Goal: Information Seeking & Learning: Learn about a topic

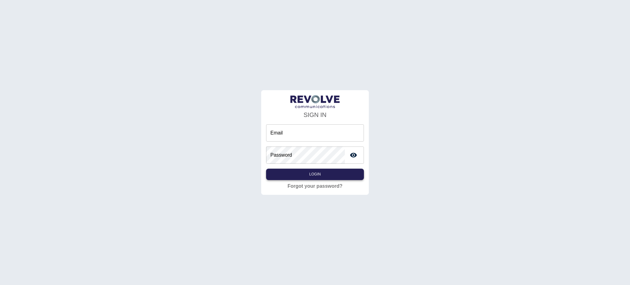
type input "**********"
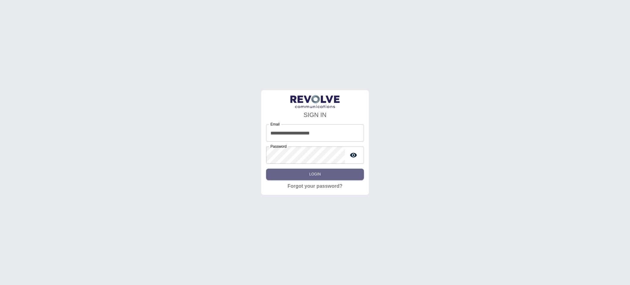
click at [339, 176] on button "Login" at bounding box center [315, 174] width 98 height 11
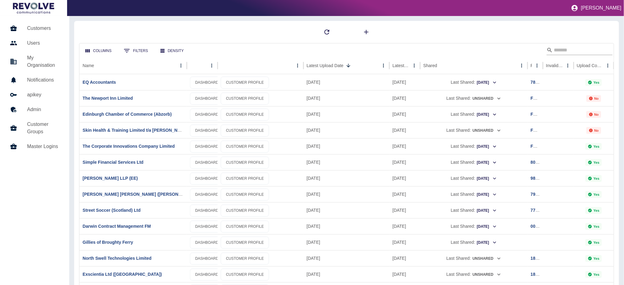
click at [564, 52] on input "Search" at bounding box center [578, 50] width 49 height 10
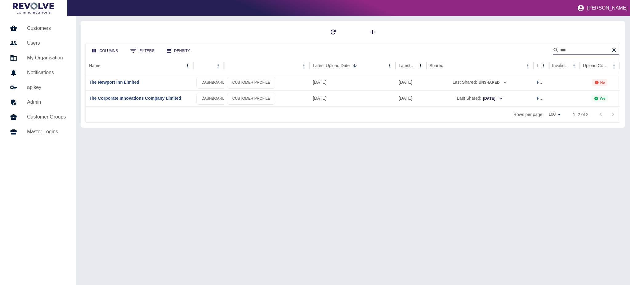
type input "***"
click at [383, 224] on div "Columns 0 Filters Density *** Name Latest Upload Date Latest Usage Shared Ref I…" at bounding box center [353, 150] width 554 height 269
click at [161, 97] on link "The Corporate Innovations Company Limited" at bounding box center [135, 98] width 92 height 5
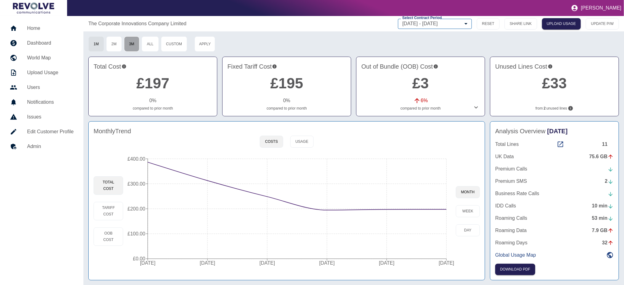
click at [135, 43] on button "3M" at bounding box center [132, 43] width 16 height 15
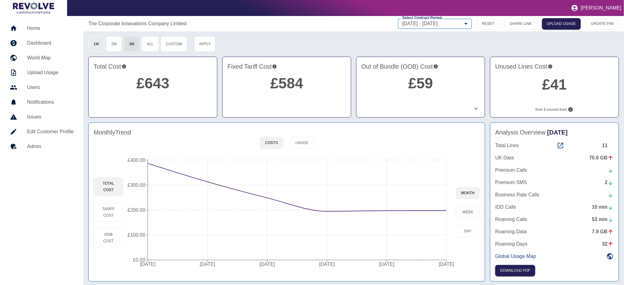
click at [101, 47] on button "1M" at bounding box center [96, 43] width 16 height 15
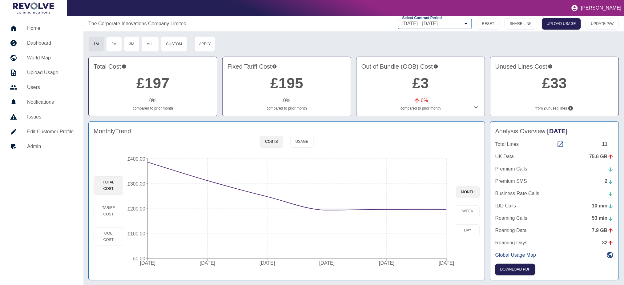
scroll to position [1, 0]
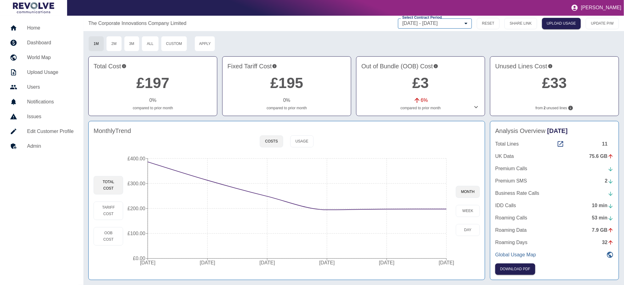
click at [519, 255] on p "Global Usage Map" at bounding box center [515, 254] width 41 height 7
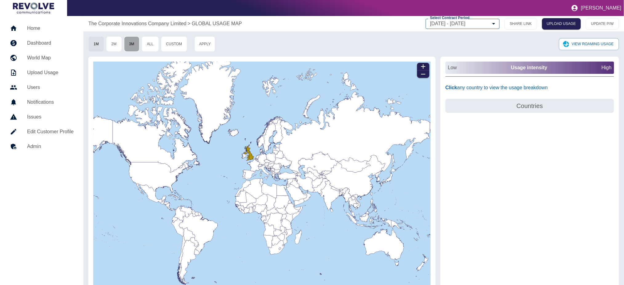
click at [136, 45] on button "3M" at bounding box center [132, 43] width 16 height 15
click at [540, 105] on h4 "Countries" at bounding box center [530, 105] width 164 height 9
click at [584, 46] on button "VIEW ROAMING USAGE" at bounding box center [589, 44] width 60 height 12
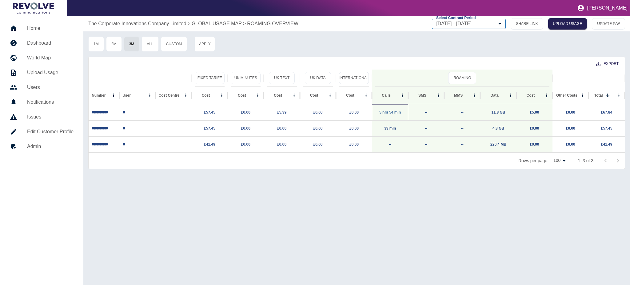
click at [396, 112] on link "5 hrs 54 min" at bounding box center [390, 112] width 22 height 4
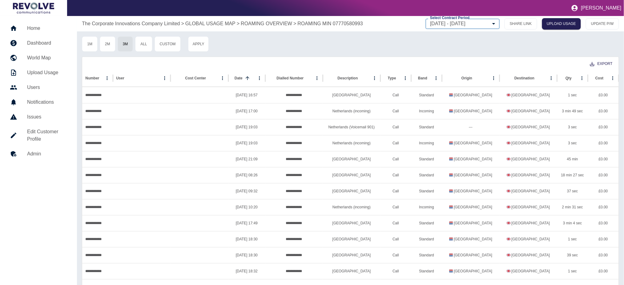
drag, startPoint x: 205, startPoint y: 26, endPoint x: 289, endPoint y: 17, distance: 84.5
click at [205, 26] on p "GLOBAL USAGE MAP" at bounding box center [210, 23] width 50 height 7
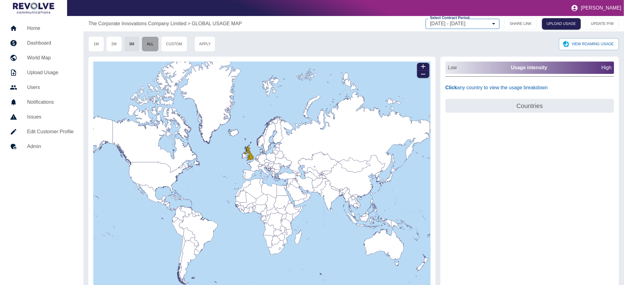
click at [148, 43] on button "All" at bounding box center [150, 43] width 17 height 15
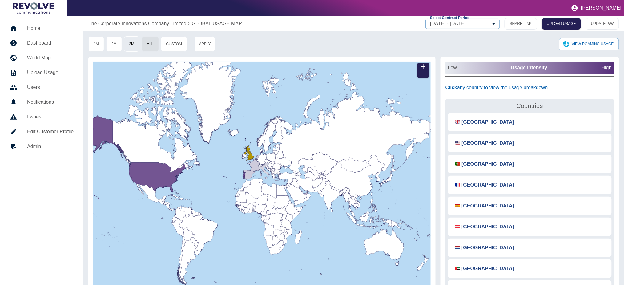
click at [127, 43] on button "3M" at bounding box center [132, 43] width 16 height 15
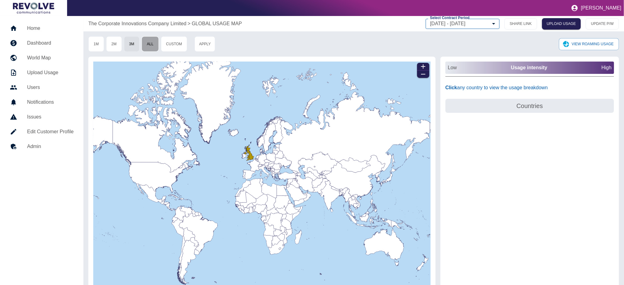
click at [152, 48] on button "All" at bounding box center [150, 43] width 17 height 15
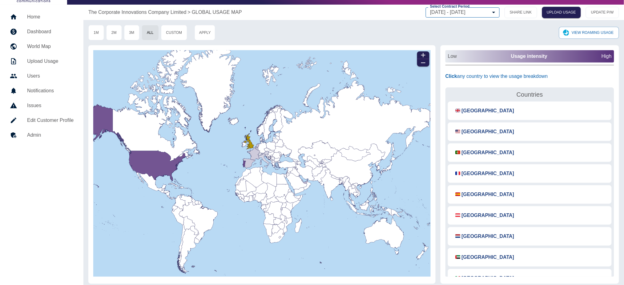
scroll to position [15, 0]
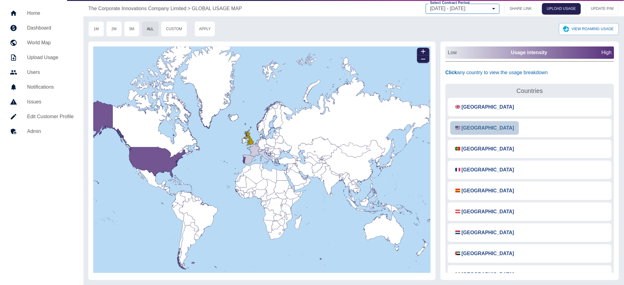
click at [485, 128] on button "🇺🇸 [GEOGRAPHIC_DATA]" at bounding box center [484, 128] width 69 height 14
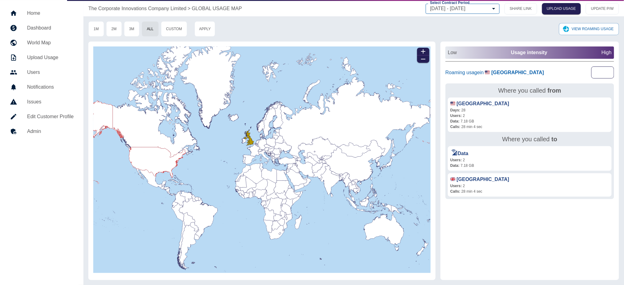
click at [607, 73] on button "CLEAR" at bounding box center [602, 72] width 23 height 12
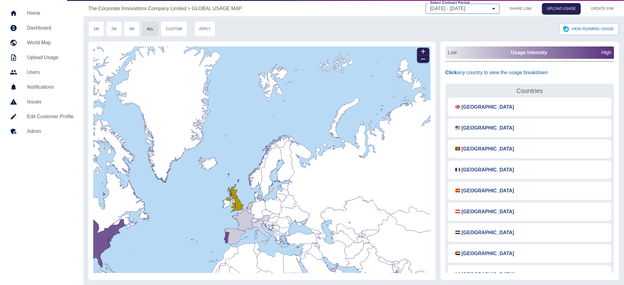
click at [148, 9] on p "The Corporate Innovations Company Limited" at bounding box center [137, 8] width 98 height 7
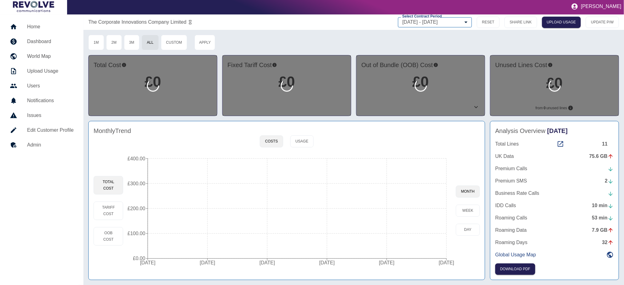
scroll to position [2, 0]
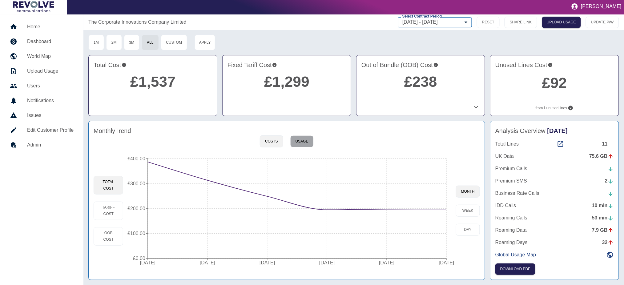
click at [302, 143] on button "Usage" at bounding box center [301, 141] width 23 height 12
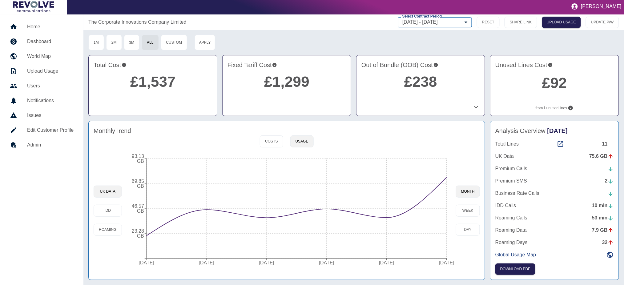
click at [527, 166] on p "Premium Calls" at bounding box center [511, 168] width 32 height 7
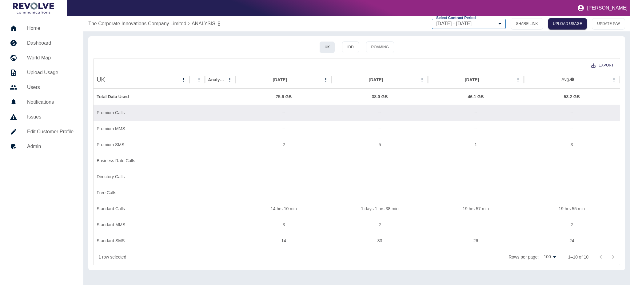
click at [332, 47] on button "UK" at bounding box center [327, 47] width 16 height 12
click at [331, 46] on button "UK" at bounding box center [327, 47] width 16 height 12
click at [104, 81] on h4 "UK" at bounding box center [101, 79] width 9 height 9
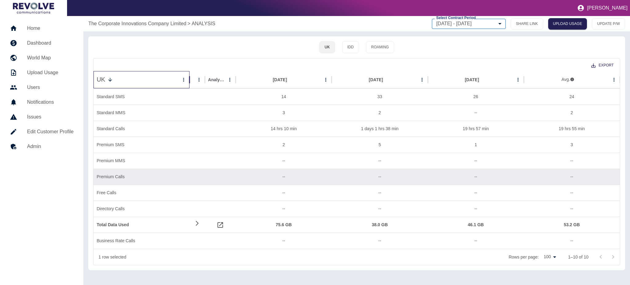
click at [104, 72] on div "UK" at bounding box center [138, 79] width 83 height 17
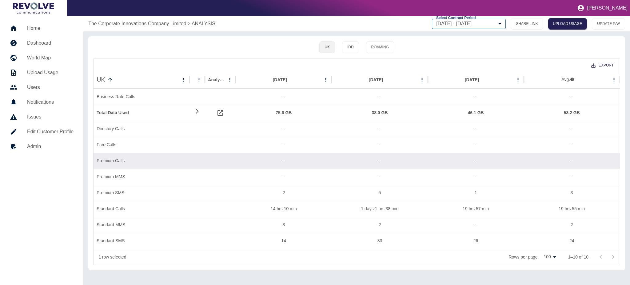
click at [154, 22] on p "The Corporate Innovations Company Limited" at bounding box center [137, 23] width 98 height 7
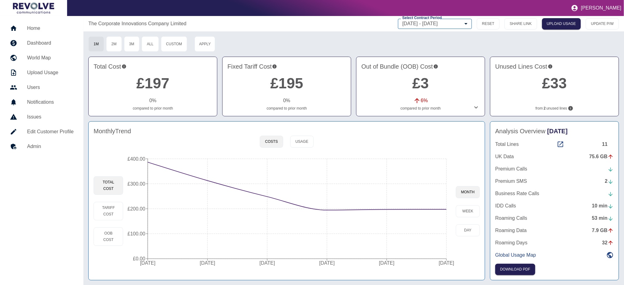
click at [447, 210] on icon "[DATE] [DATE] [DATE] [DATE] [DATE] [DATE] £0.00 £100.00 £200.00 £300.00 £400.00" at bounding box center [289, 211] width 333 height 117
click at [446, 210] on circle at bounding box center [446, 209] width 5 height 5
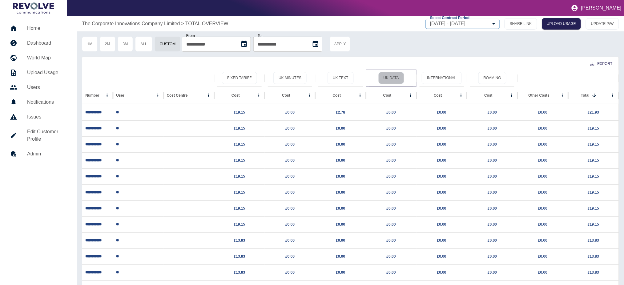
click at [394, 78] on button "UK Data" at bounding box center [391, 78] width 26 height 12
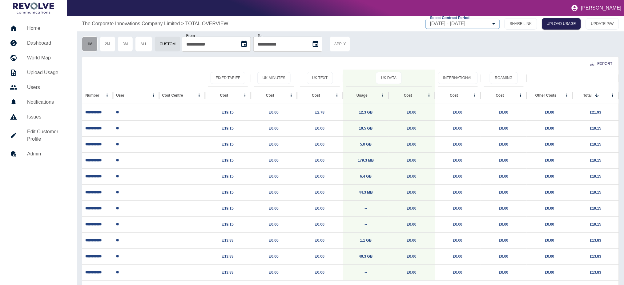
click at [89, 41] on button "1M" at bounding box center [90, 43] width 16 height 15
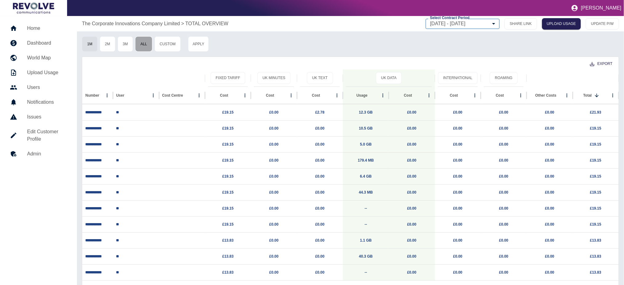
click at [148, 44] on button "All" at bounding box center [143, 43] width 17 height 15
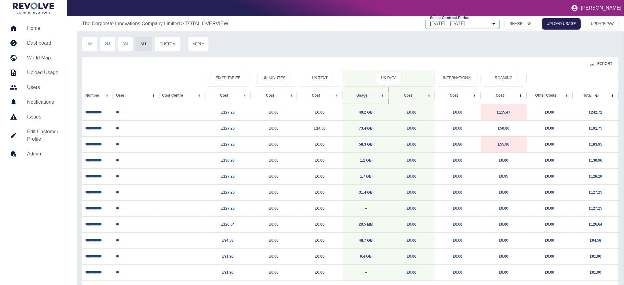
click at [370, 96] on icon "Sort" at bounding box center [373, 96] width 6 height 6
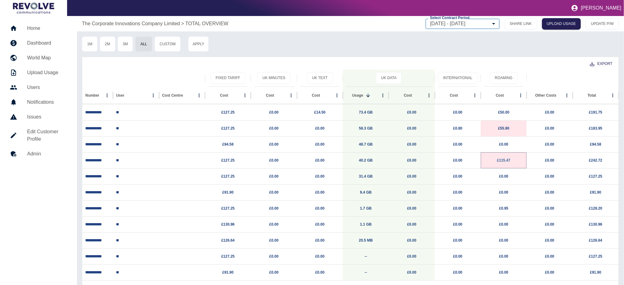
click at [506, 160] on link "£115.47" at bounding box center [503, 160] width 13 height 4
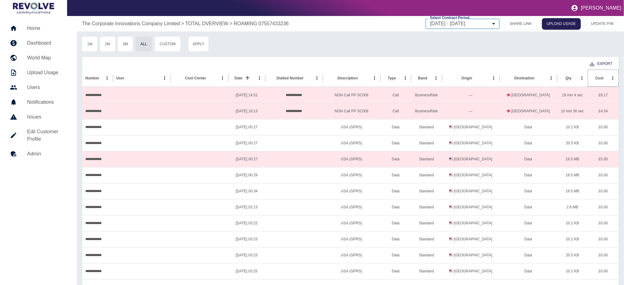
click at [606, 76] on icon "Sort" at bounding box center [609, 78] width 6 height 6
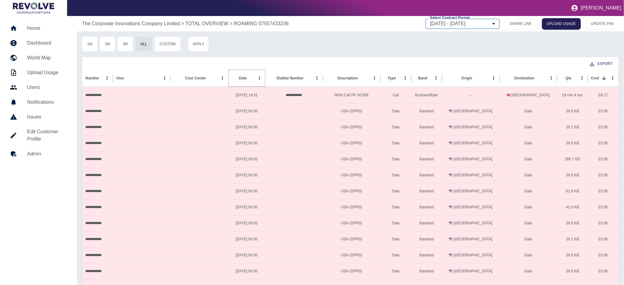
click at [250, 77] on icon "Sort" at bounding box center [252, 78] width 4 height 4
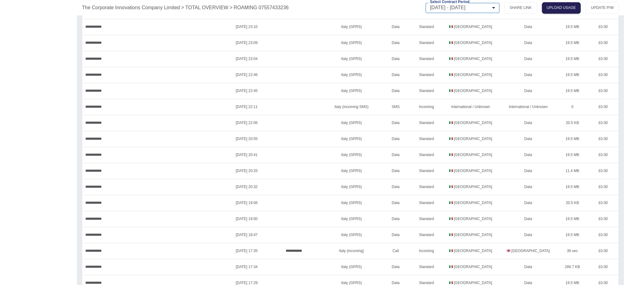
scroll to position [1423, 0]
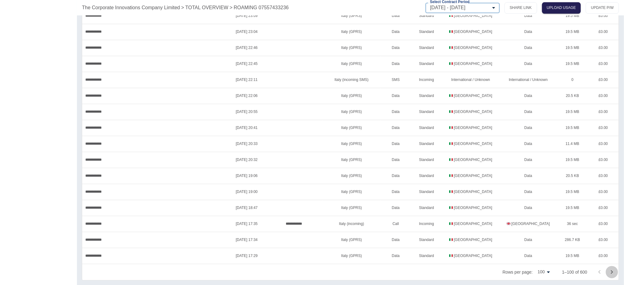
click at [609, 271] on icon "Go to next page" at bounding box center [611, 271] width 7 height 7
click at [608, 271] on button "Go to next page" at bounding box center [612, 272] width 12 height 12
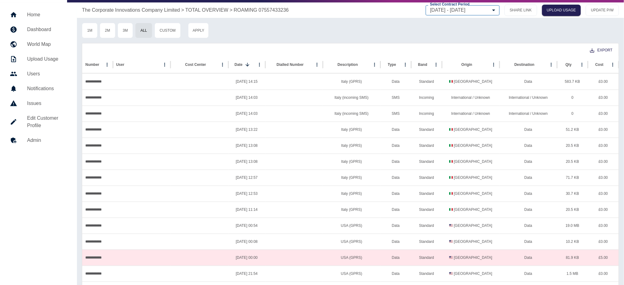
scroll to position [0, 0]
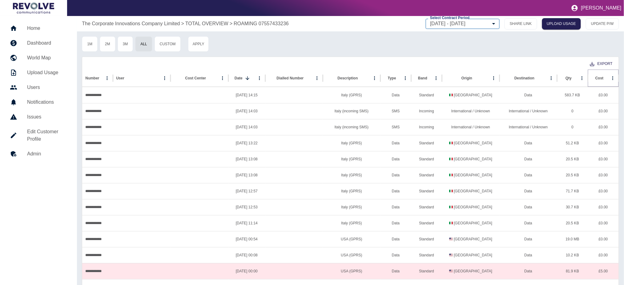
click at [606, 77] on icon "Sort" at bounding box center [609, 78] width 6 height 6
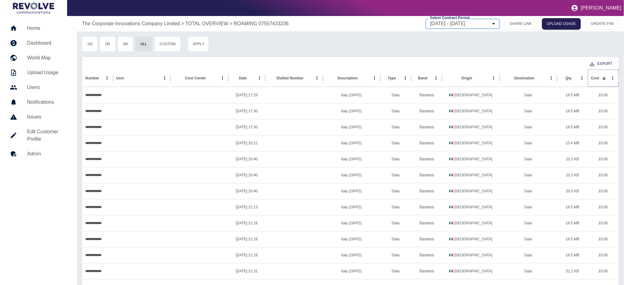
click at [604, 77] on icon "Sort" at bounding box center [604, 78] width 6 height 6
click at [604, 77] on icon "Sort" at bounding box center [604, 78] width 4 height 4
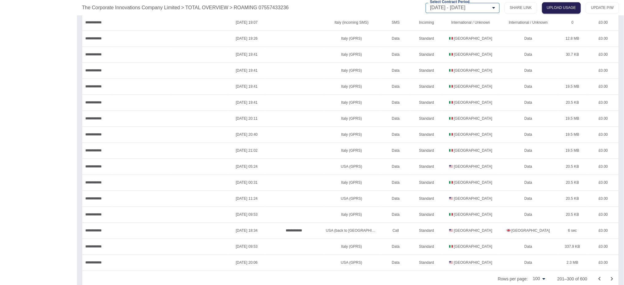
scroll to position [1423, 0]
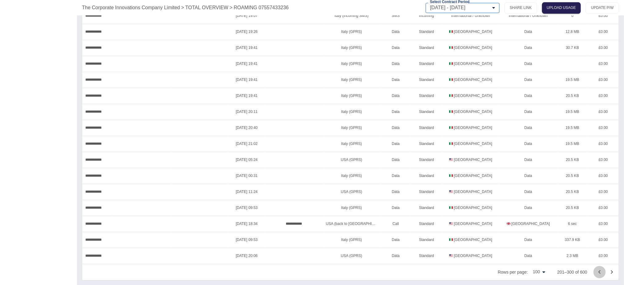
click at [599, 271] on icon "Go to previous page" at bounding box center [599, 272] width 2 height 4
click at [598, 274] on icon "Go to previous page" at bounding box center [599, 271] width 7 height 7
click at [598, 274] on div at bounding box center [605, 272] width 25 height 12
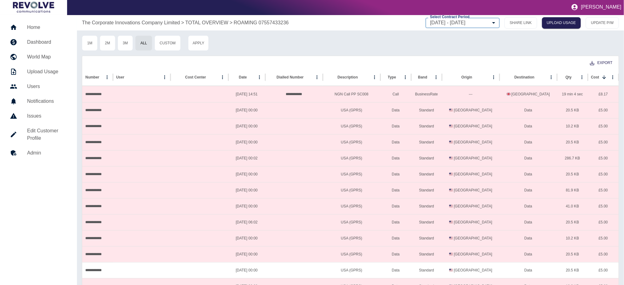
scroll to position [0, 0]
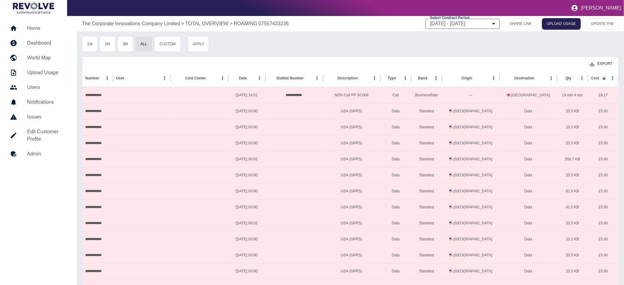
click at [220, 23] on p "TOTAL OVERVIEW" at bounding box center [206, 23] width 43 height 7
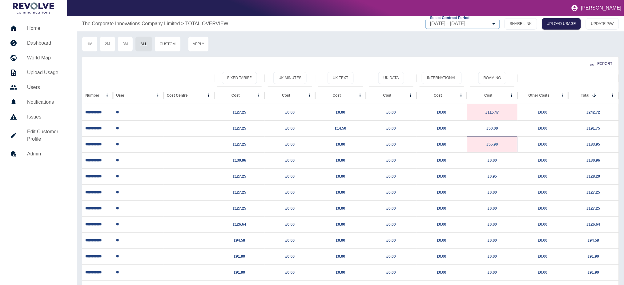
click at [494, 145] on link "£55.90" at bounding box center [491, 144] width 11 height 4
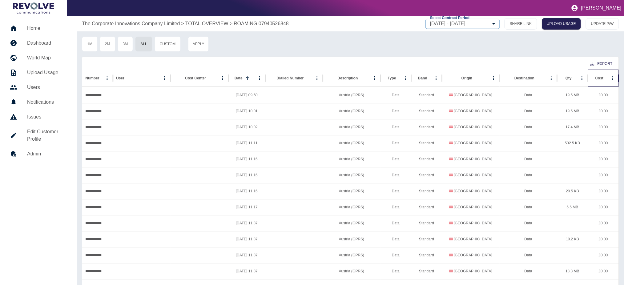
click at [598, 77] on div "Cost" at bounding box center [599, 78] width 8 height 4
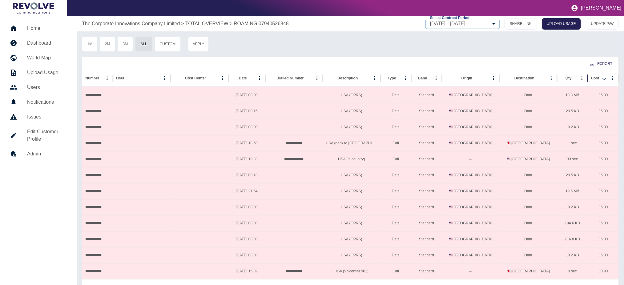
click at [196, 22] on p "TOTAL OVERVIEW" at bounding box center [206, 23] width 43 height 7
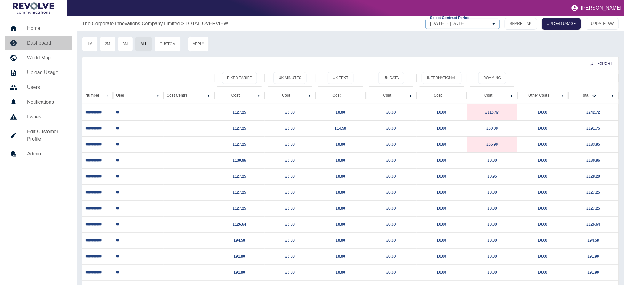
click at [44, 42] on h5 "Dashboard" at bounding box center [47, 42] width 40 height 7
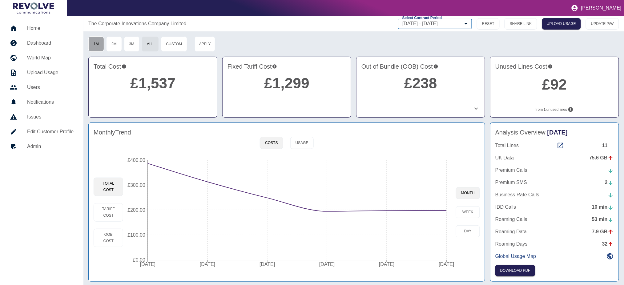
click at [97, 44] on button "1M" at bounding box center [96, 43] width 16 height 15
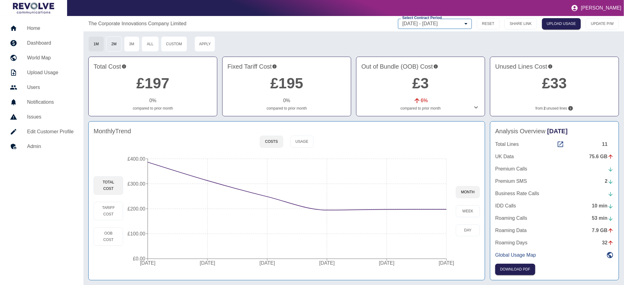
click at [115, 39] on button "2M" at bounding box center [114, 43] width 16 height 15
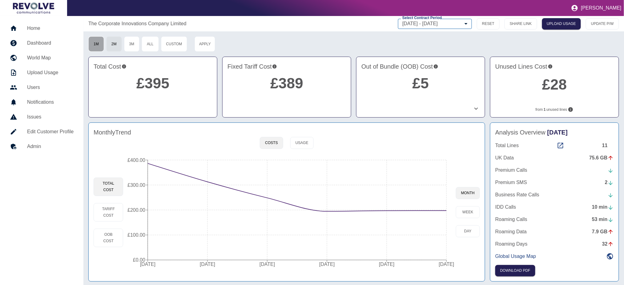
click at [101, 41] on button "1M" at bounding box center [96, 43] width 16 height 15
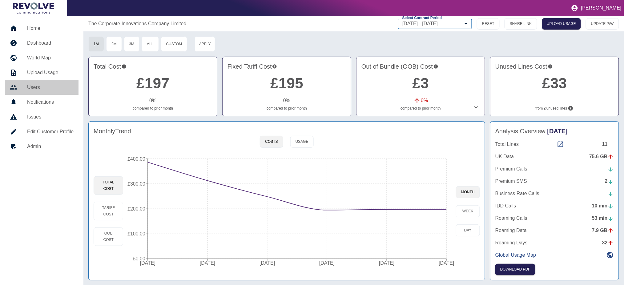
click at [45, 86] on h5 "Users" at bounding box center [50, 87] width 46 height 7
